Goal: Task Accomplishment & Management: Use online tool/utility

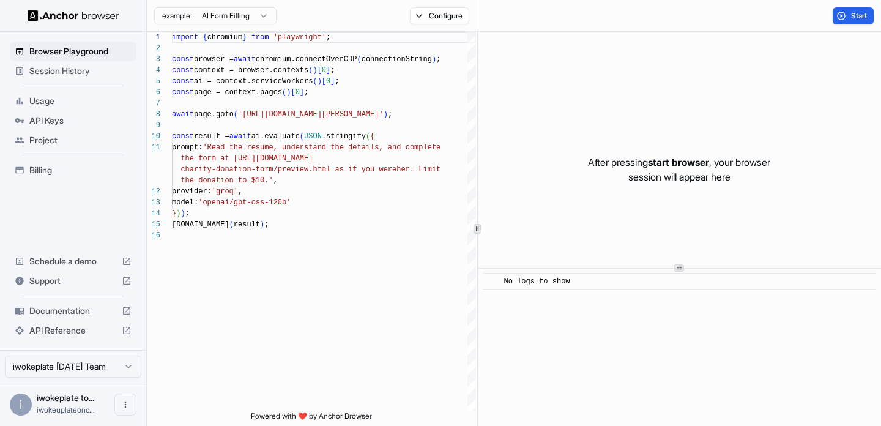
scroll to position [110, 0]
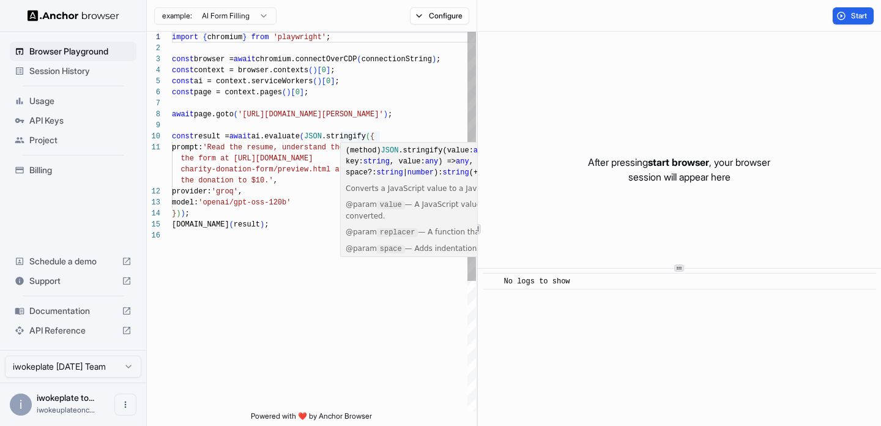
type textarea "**********"
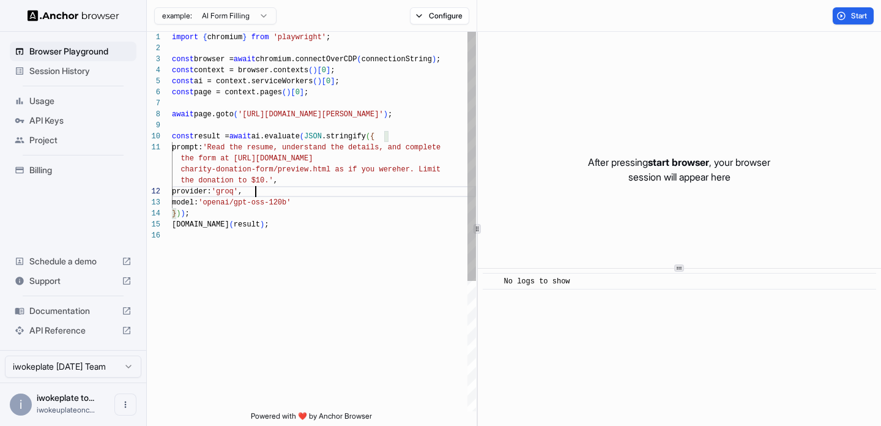
click at [319, 190] on div "import { chromium } from 'playwright' ; const browser = await chromium.connectO…" at bounding box center [324, 321] width 304 height 578
click at [432, 14] on button "Configure" at bounding box center [439, 15] width 59 height 17
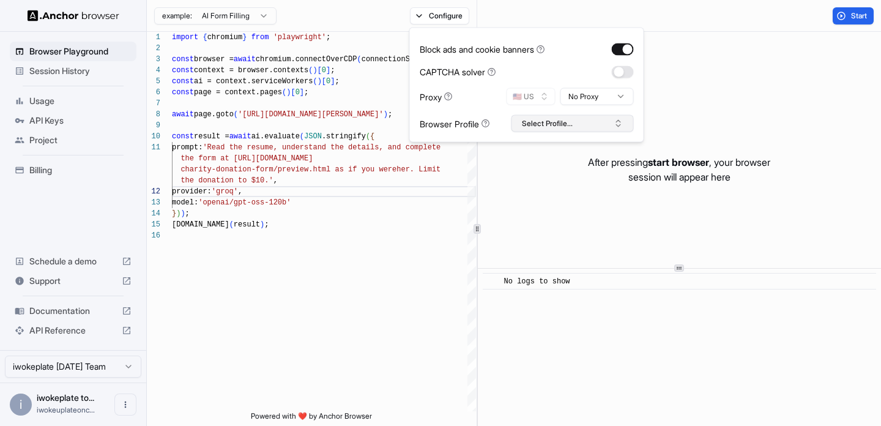
click at [545, 127] on button "Select Profile..." at bounding box center [573, 123] width 122 height 17
click at [488, 124] on icon at bounding box center [486, 123] width 9 height 9
click at [450, 129] on div "Browser Profile" at bounding box center [455, 123] width 70 height 13
click at [452, 126] on div "Browser Profile" at bounding box center [455, 123] width 70 height 13
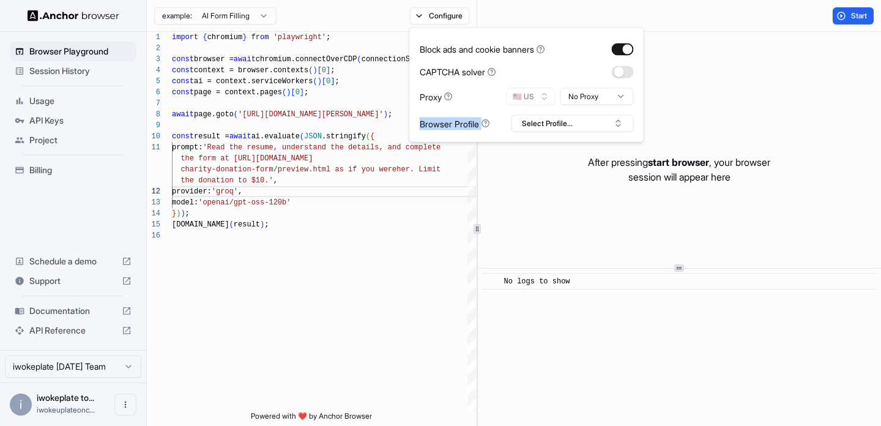
click at [452, 126] on div "Browser Profile" at bounding box center [455, 123] width 70 height 13
copy div "Browser Profile"
click at [333, 320] on div "import { chromium } from 'playwright' ; const browser = await chromium.connectO…" at bounding box center [324, 321] width 304 height 578
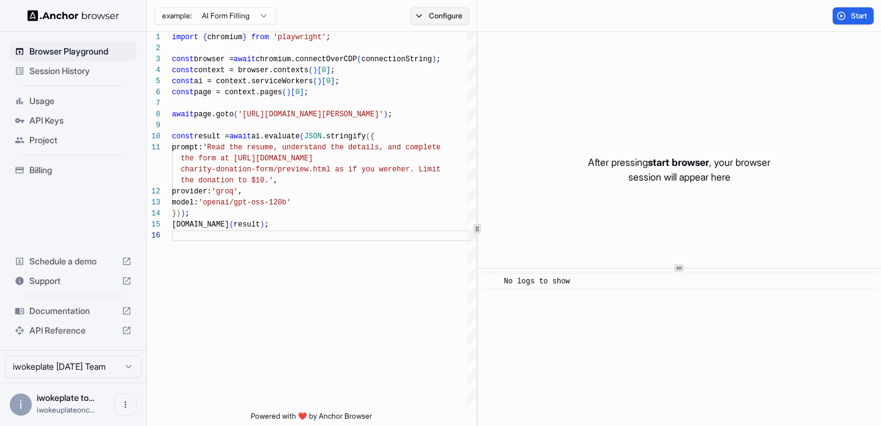
click at [436, 20] on button "Configure" at bounding box center [439, 15] width 59 height 17
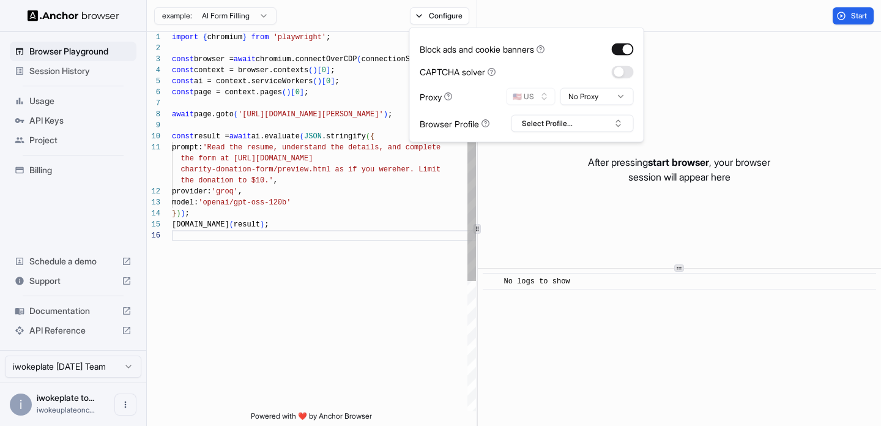
scroll to position [44, 0]
click at [382, 193] on div "import { chromium } from 'playwright' ; const browser = await chromium.connectO…" at bounding box center [324, 321] width 304 height 578
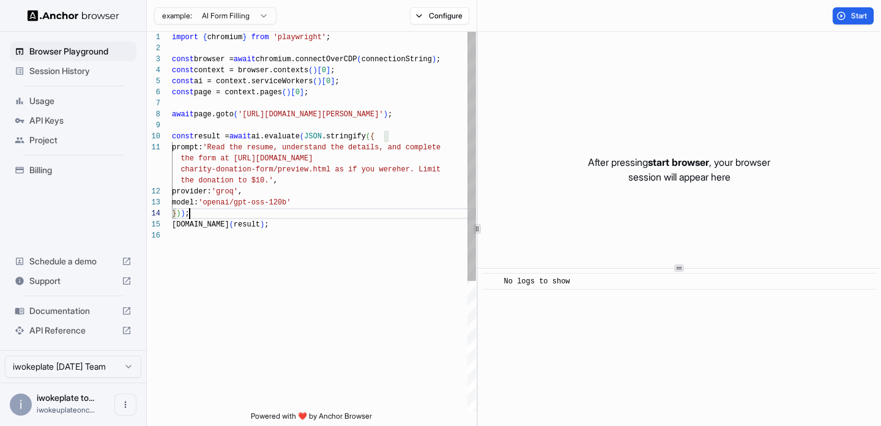
scroll to position [66, 0]
click at [376, 211] on div "import { chromium } from 'playwright' ; const browser = await chromium.connectO…" at bounding box center [324, 321] width 304 height 578
click at [306, 258] on div "import { chromium } from 'playwright' ; const browser = await chromium.connectO…" at bounding box center [324, 321] width 304 height 578
click at [326, 233] on div "import { chromium } from 'playwright' ; const browser = await chromium.connectO…" at bounding box center [324, 321] width 304 height 578
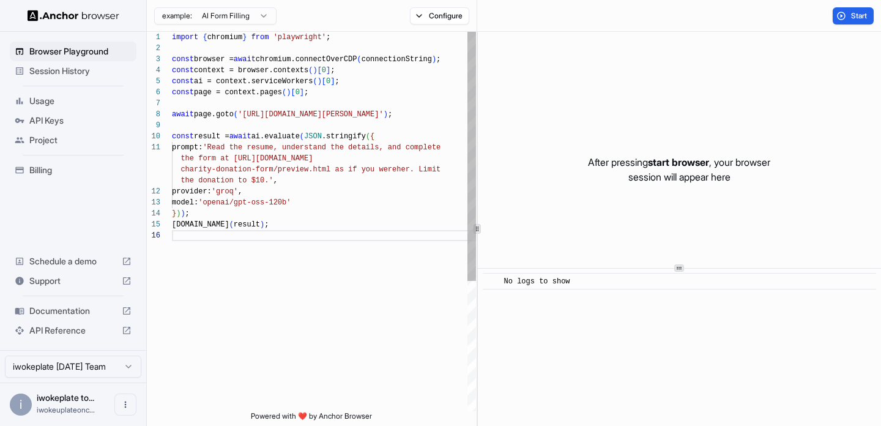
click at [355, 192] on div "import { chromium } from 'playwright' ; const browser = await chromium.connectO…" at bounding box center [324, 321] width 304 height 578
click at [335, 217] on div "import { chromium } from 'playwright' ; const browser = await chromium.connectO…" at bounding box center [324, 321] width 304 height 578
click at [282, 236] on div "import { chromium } from 'playwright' ; const browser = await chromium.connectO…" at bounding box center [324, 321] width 304 height 578
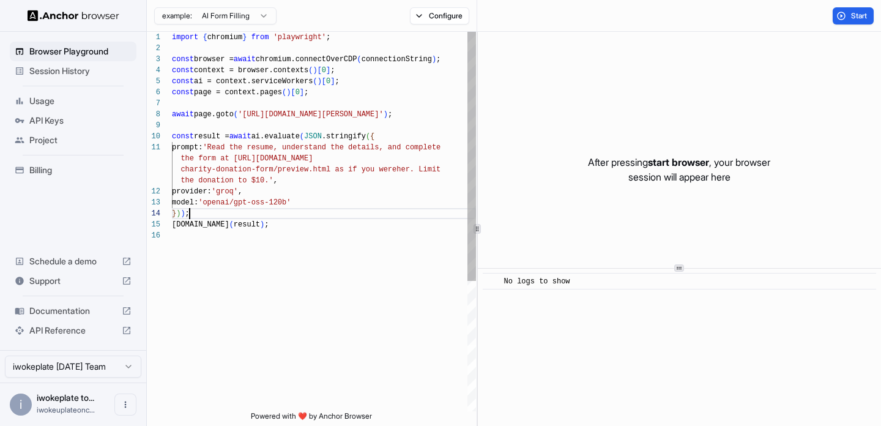
scroll to position [66, 0]
click at [271, 218] on div "import { chromium } from 'playwright' ; const browser = await chromium.connectO…" at bounding box center [324, 321] width 304 height 578
click at [95, 279] on span "Support" at bounding box center [73, 281] width 88 height 12
click at [75, 258] on span "Schedule a demo" at bounding box center [73, 261] width 88 height 12
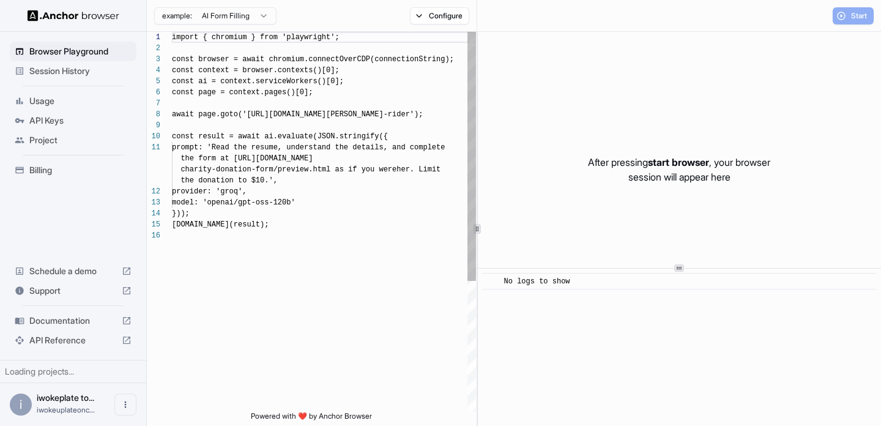
scroll to position [110, 0]
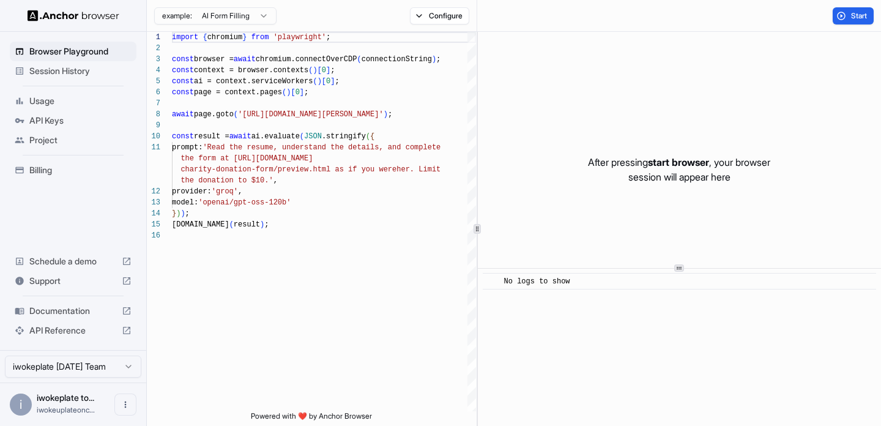
click at [69, 125] on span "API Keys" at bounding box center [80, 120] width 102 height 12
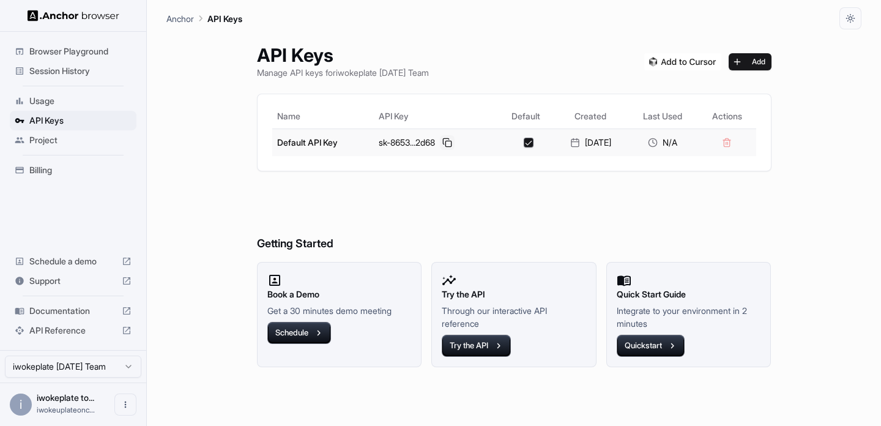
click at [440, 143] on button at bounding box center [447, 142] width 15 height 15
click at [56, 48] on span "Browser Playground" at bounding box center [80, 51] width 102 height 12
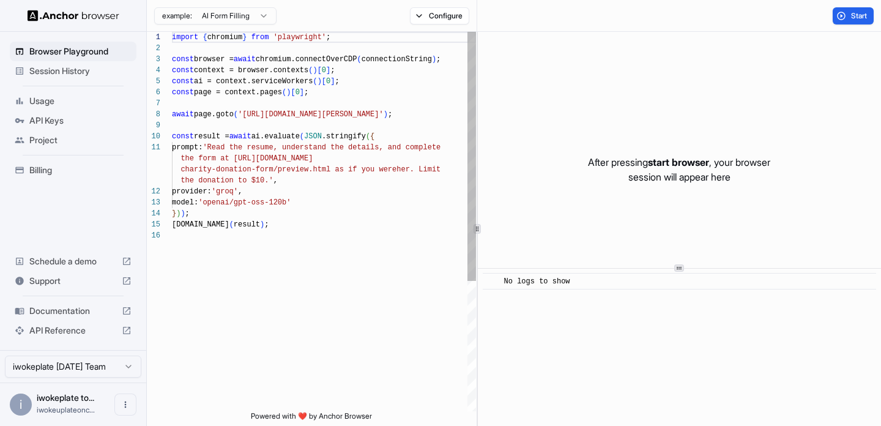
type textarea "**********"
click at [346, 250] on div "import { chromium } from 'playwright' ; const browser = await chromium.connectO…" at bounding box center [324, 321] width 304 height 578
